Goal: Information Seeking & Learning: Learn about a topic

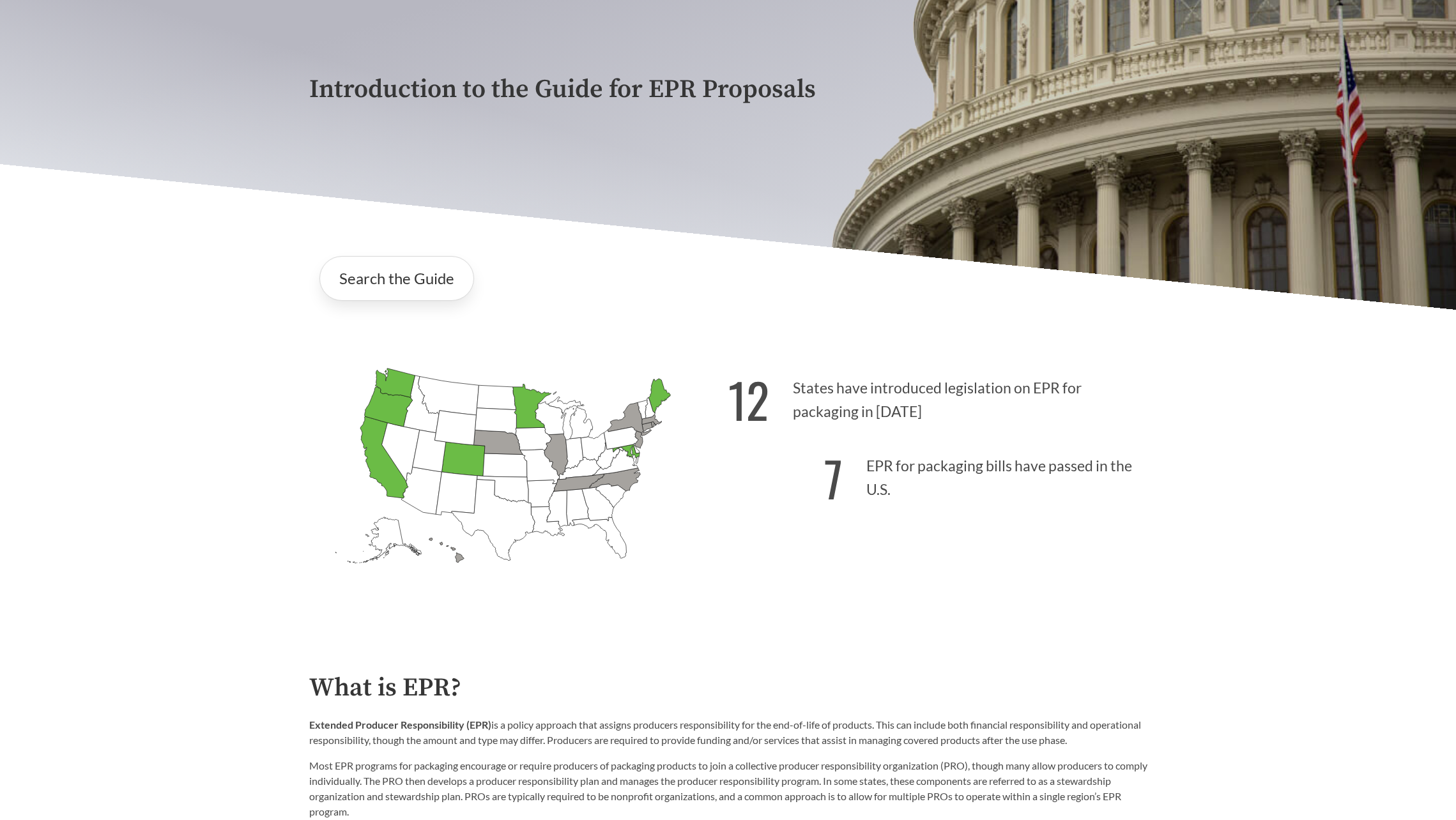
scroll to position [206, 0]
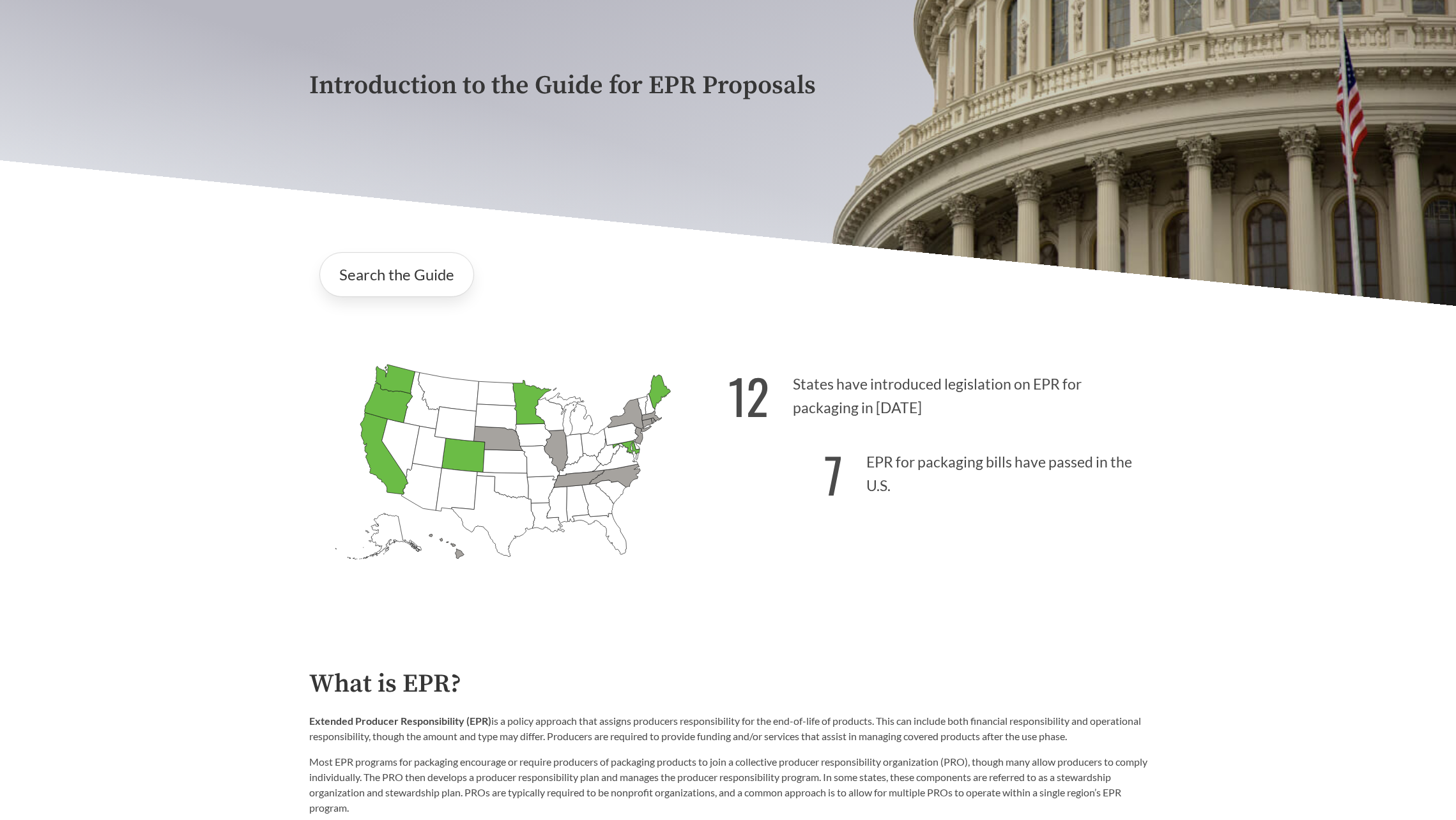
click at [622, 474] on icon "[US_STATE] Introduced: 1" at bounding box center [615, 476] width 50 height 23
click at [411, 280] on link "Search the Guide" at bounding box center [397, 274] width 155 height 44
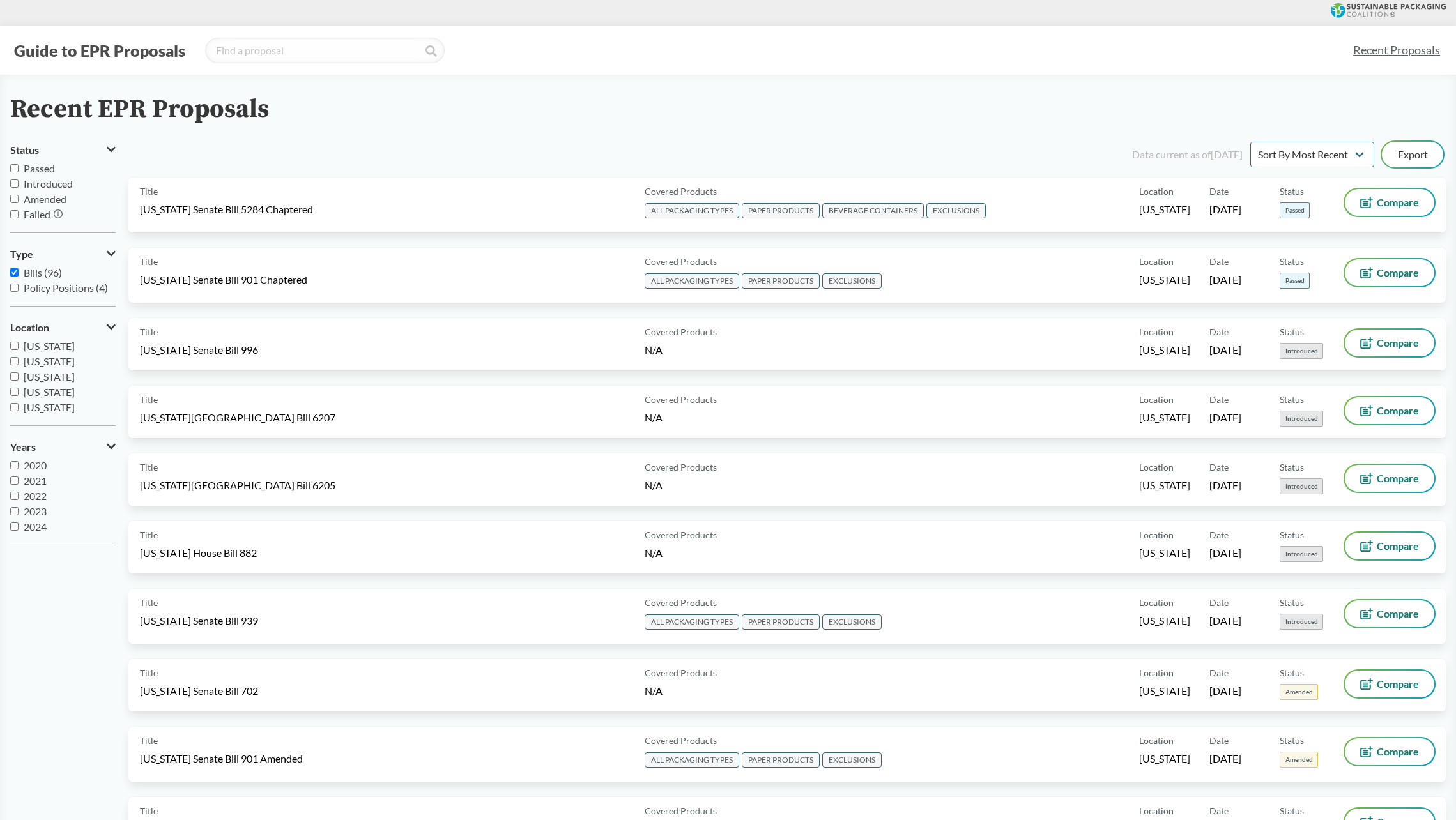
click at [14, 169] on input "Passed" at bounding box center [14, 168] width 9 height 9
checkbox input "true"
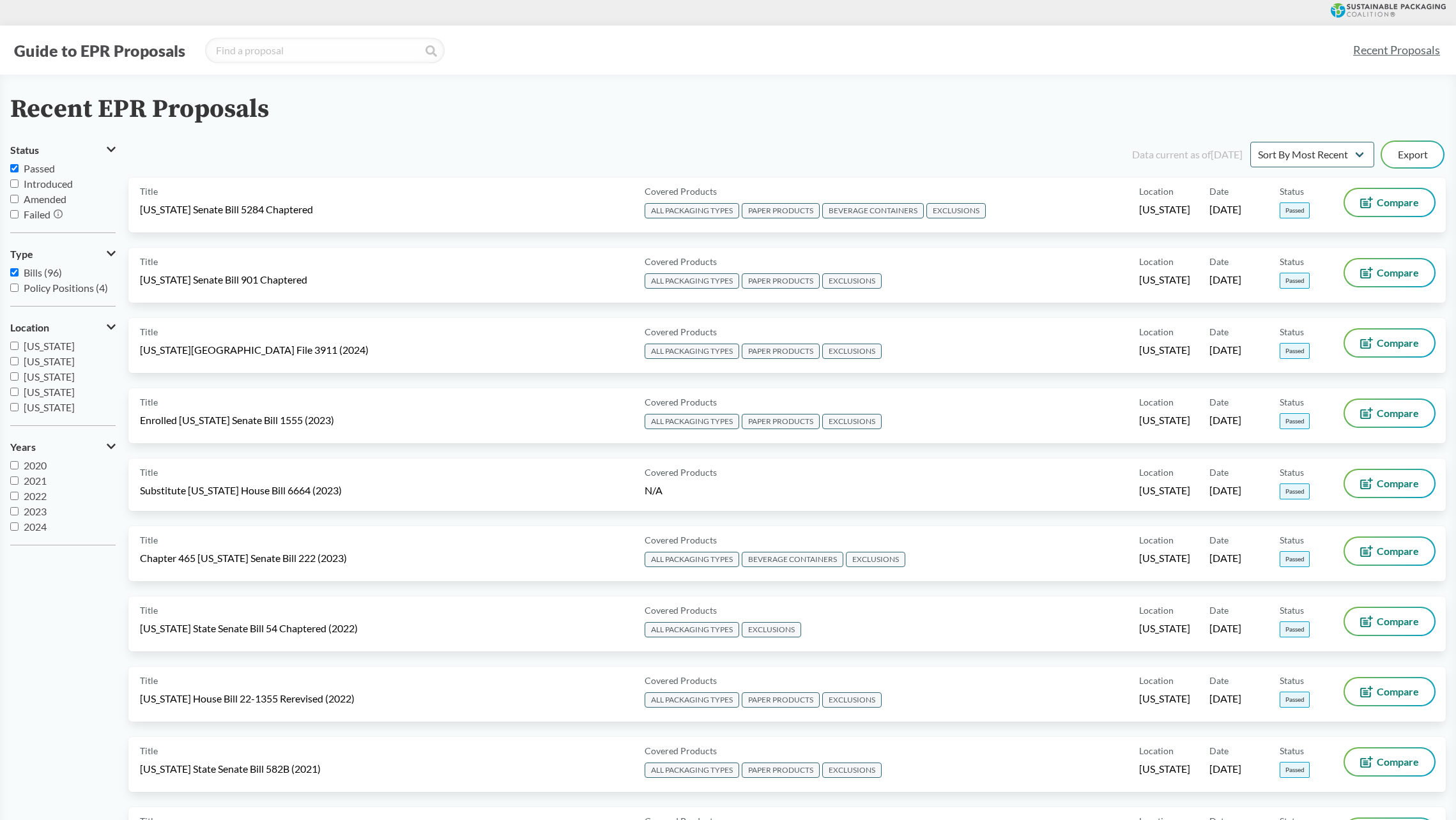
click at [15, 183] on input "Introduced" at bounding box center [14, 184] width 9 height 9
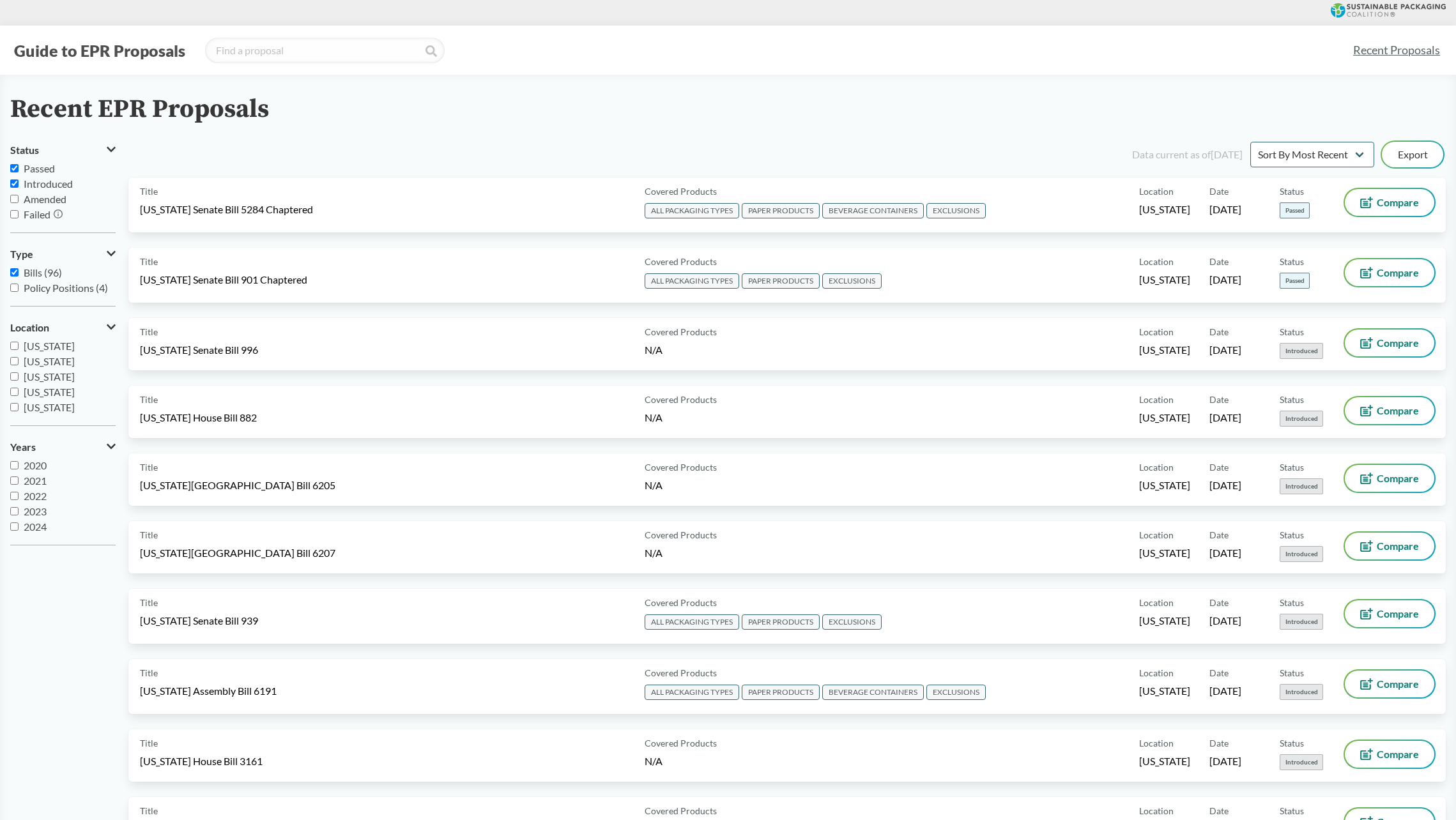
click at [11, 183] on input "Introduced" at bounding box center [14, 184] width 9 height 9
checkbox input "false"
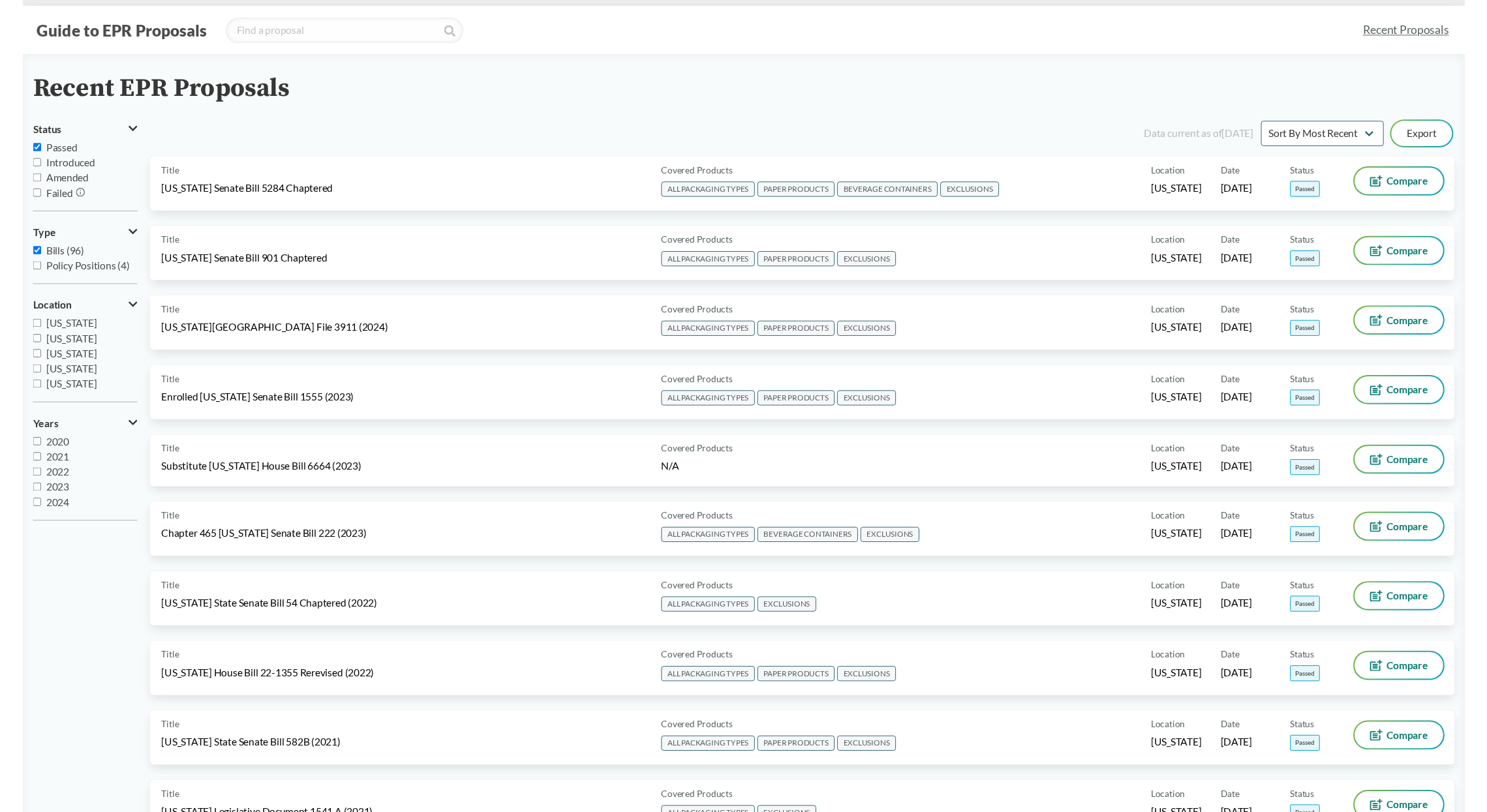
scroll to position [23, 0]
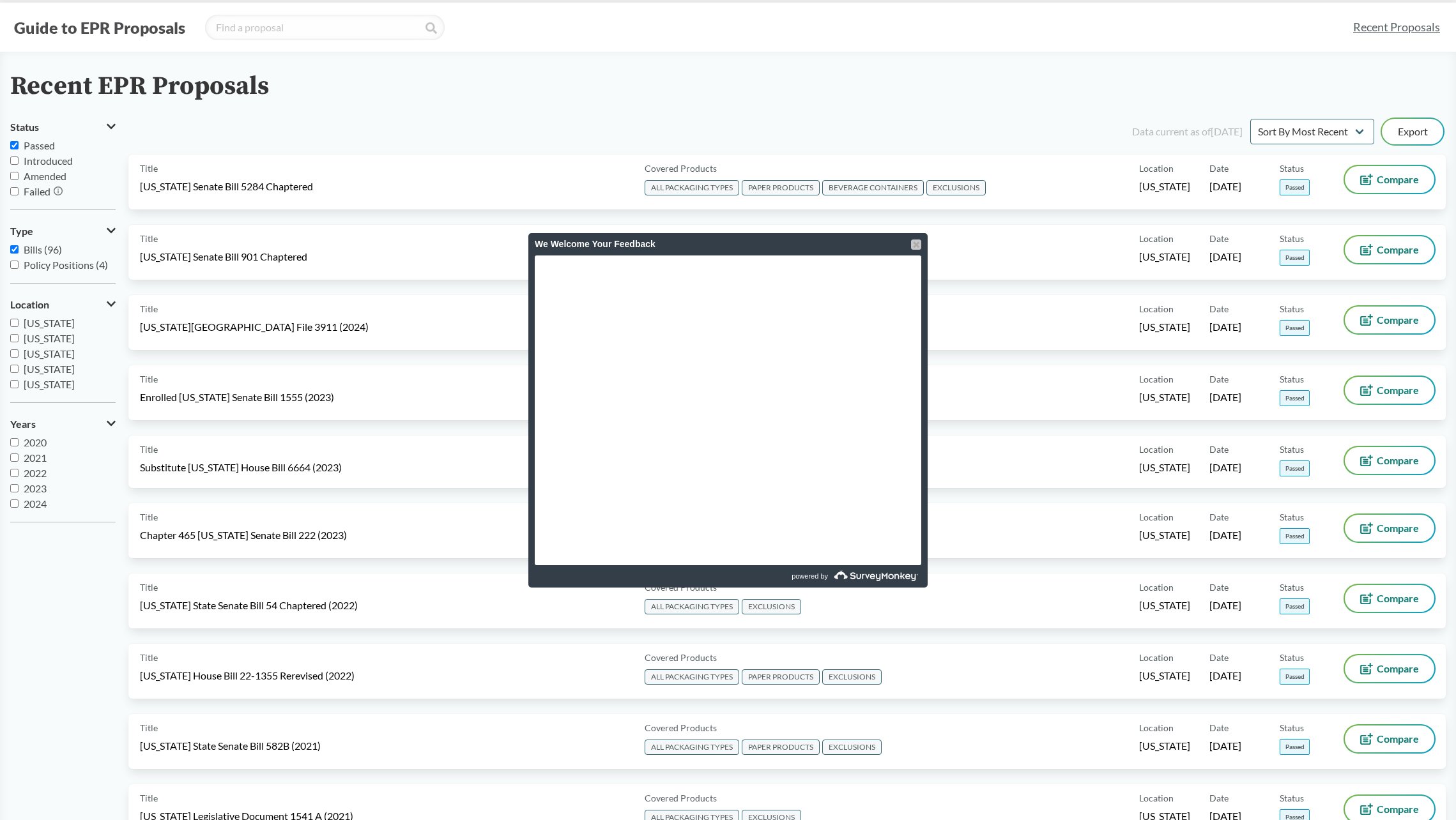
click at [917, 245] on div at bounding box center [916, 244] width 10 height 10
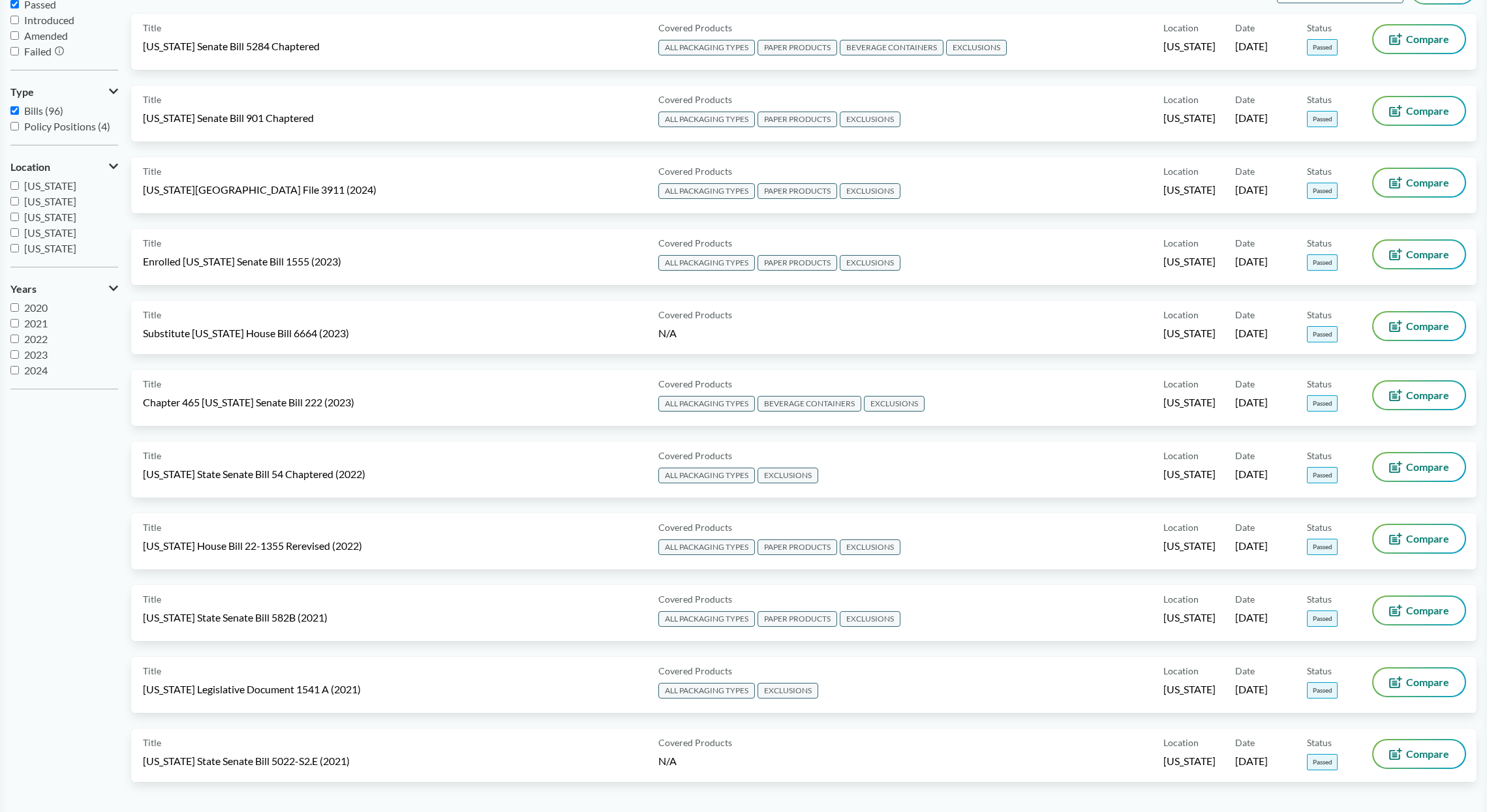
scroll to position [0, 0]
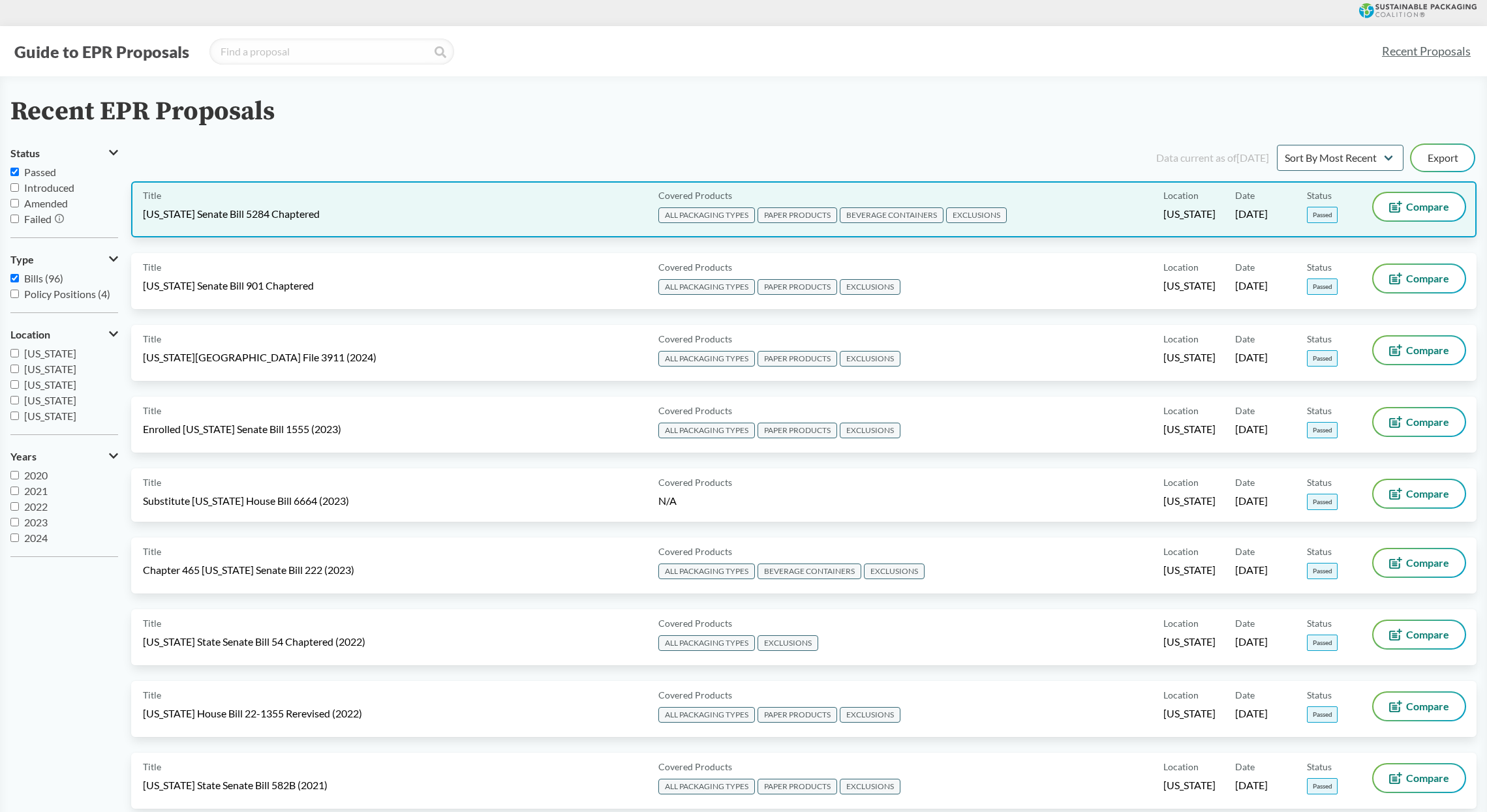
click at [278, 212] on span "[US_STATE] Senate Bill 5284 Chaptered" at bounding box center [231, 214] width 177 height 15
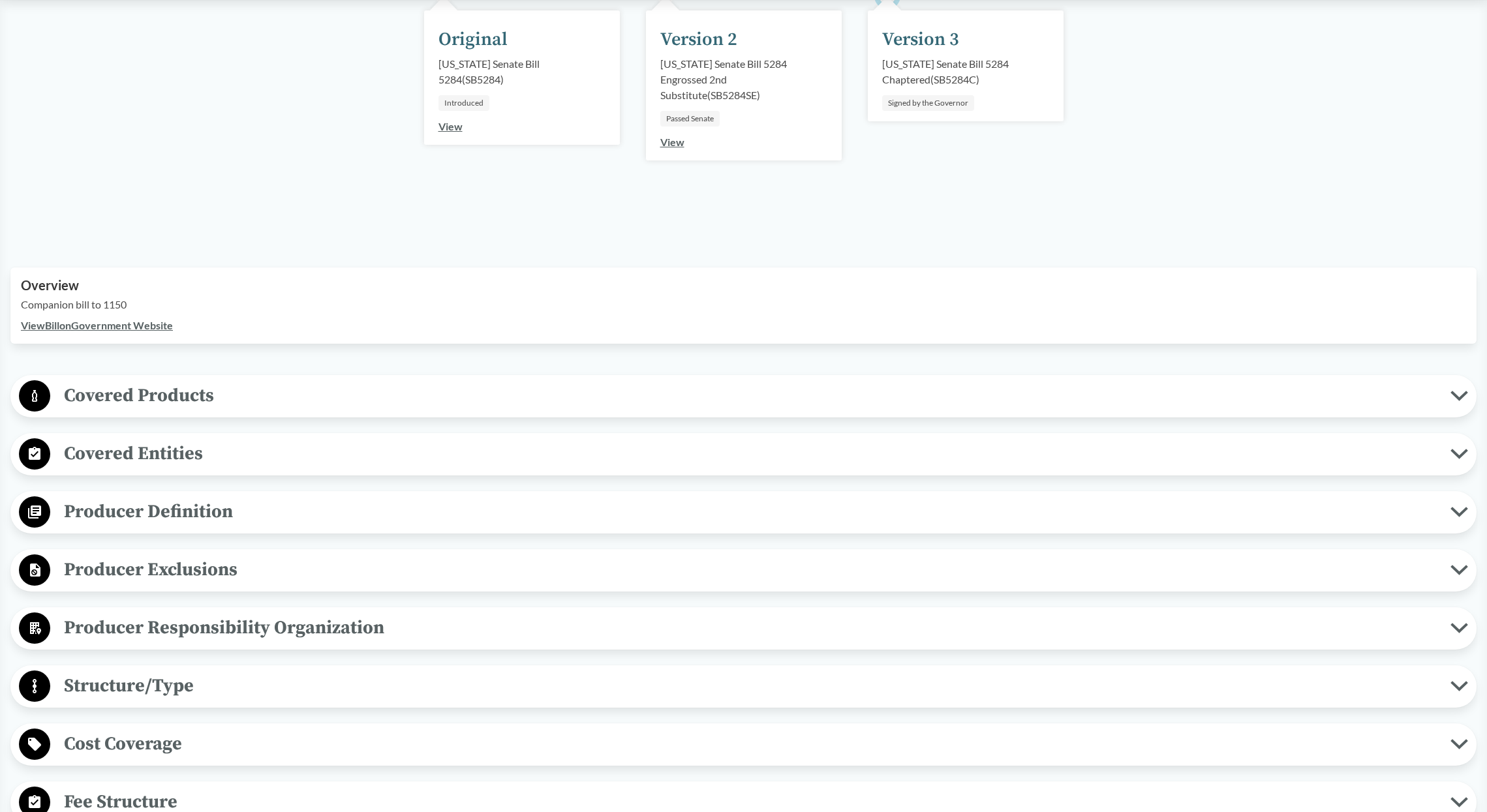
scroll to position [213, 0]
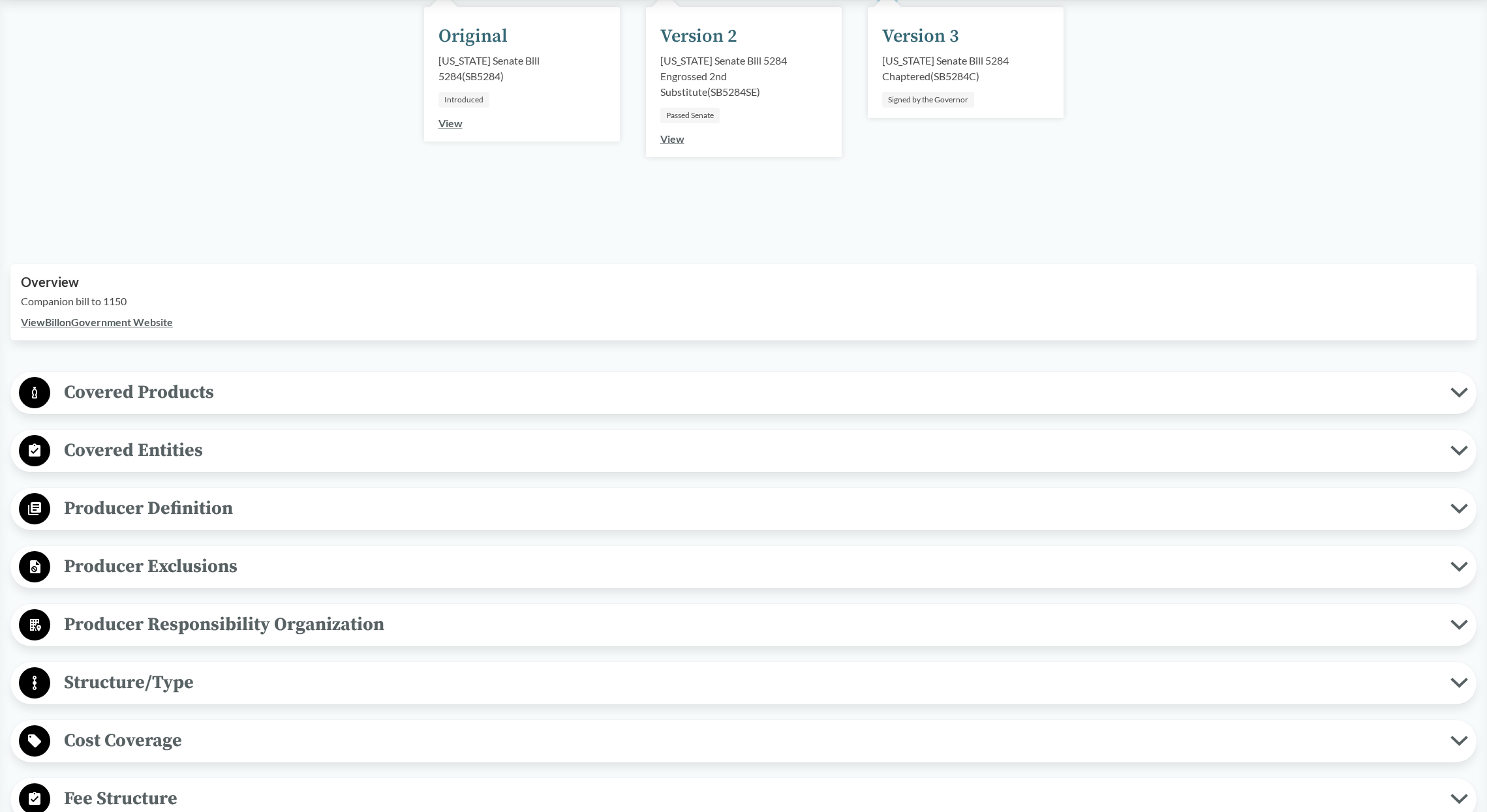
click at [471, 394] on span "Covered Products" at bounding box center [750, 392] width 1400 height 29
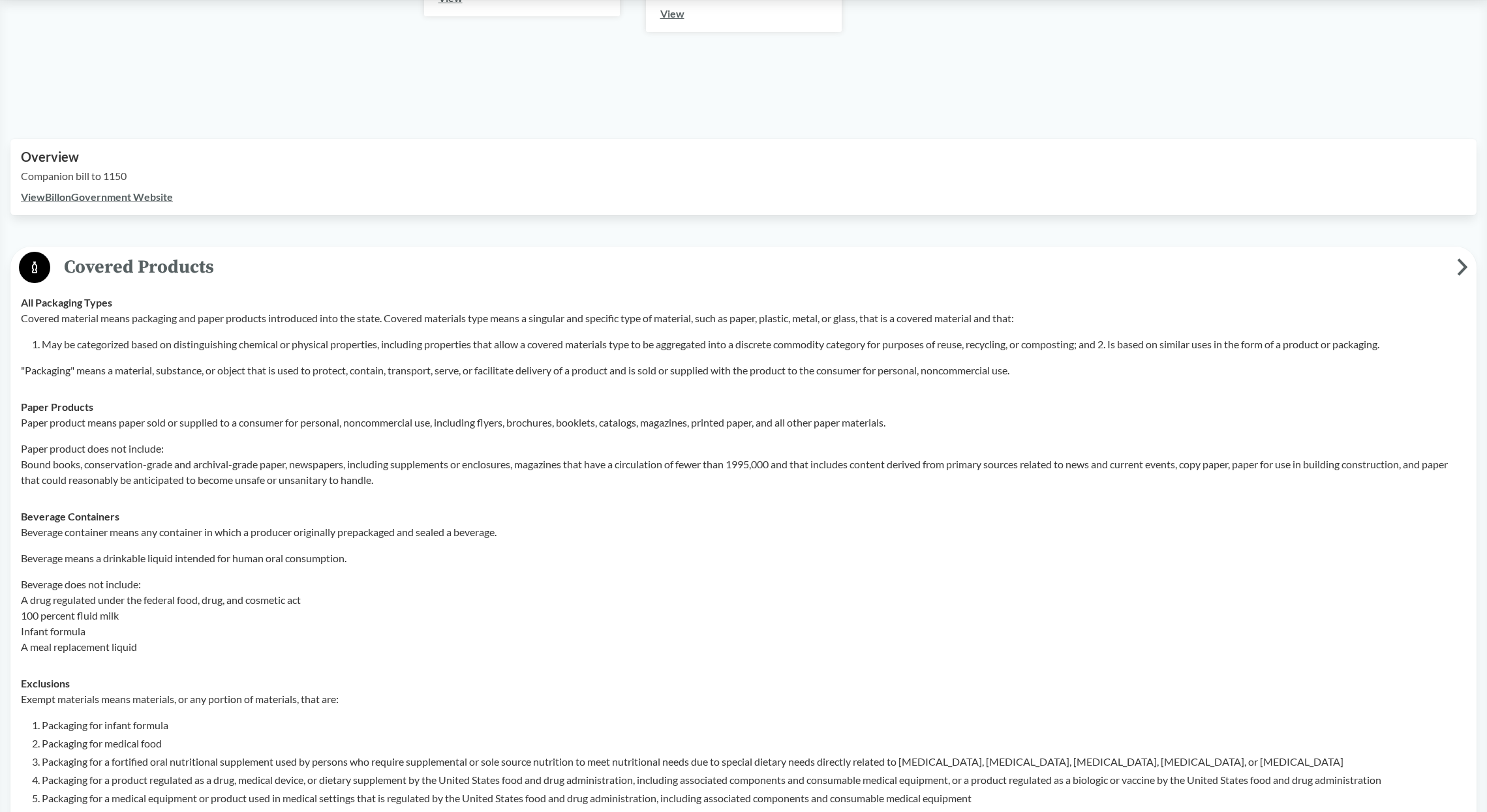
scroll to position [352, 0]
